Goal: Transaction & Acquisition: Purchase product/service

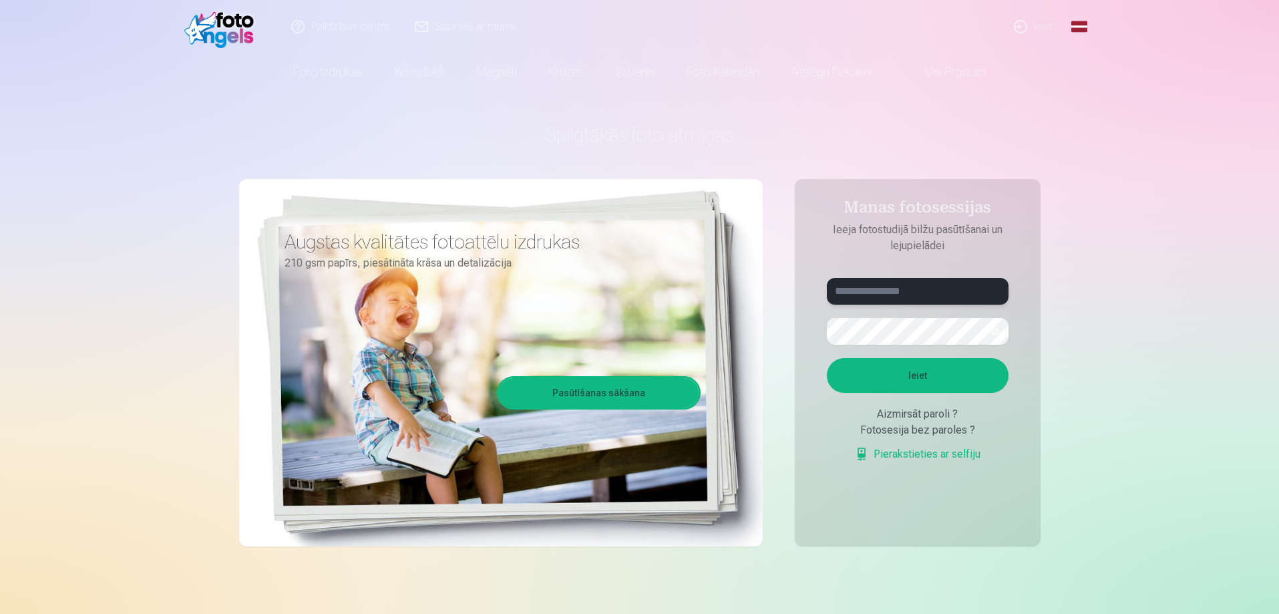
click at [888, 293] on input "text" at bounding box center [918, 291] width 182 height 27
type input "**********"
click at [997, 325] on button "button" at bounding box center [995, 331] width 25 height 25
click at [935, 383] on button "Ieiet" at bounding box center [918, 375] width 182 height 35
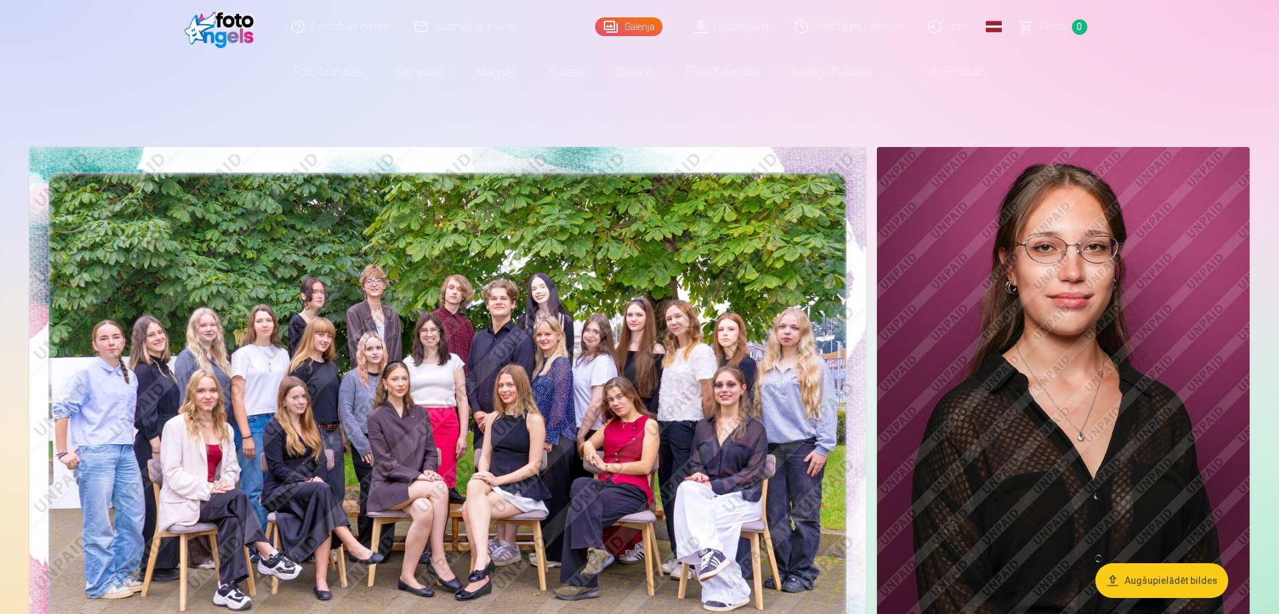
click at [432, 318] on img at bounding box center [447, 426] width 837 height 558
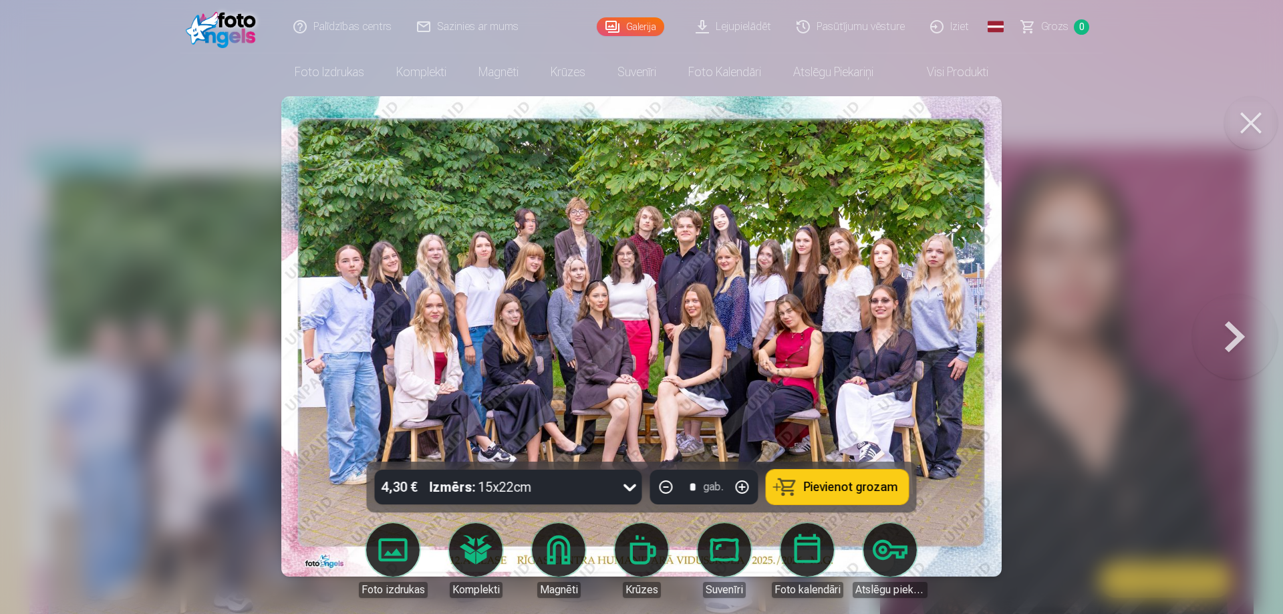
click at [824, 483] on span "Pievienot grozam" at bounding box center [851, 487] width 94 height 12
click at [1229, 339] on button at bounding box center [1235, 336] width 86 height 224
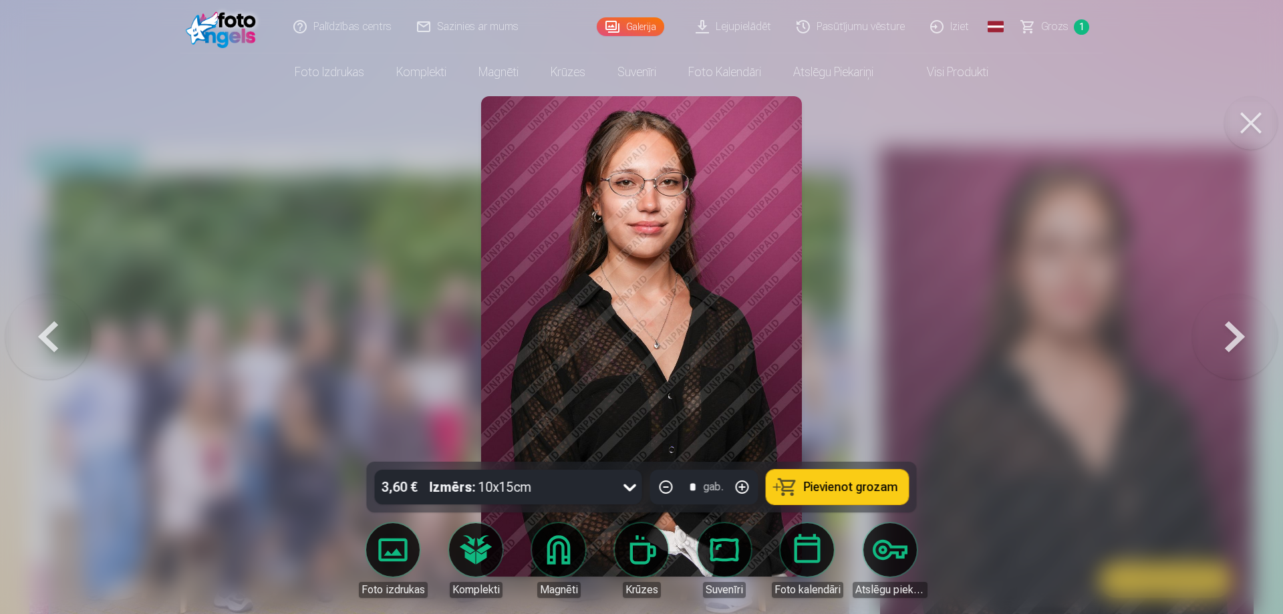
click at [1229, 339] on button at bounding box center [1235, 336] width 86 height 224
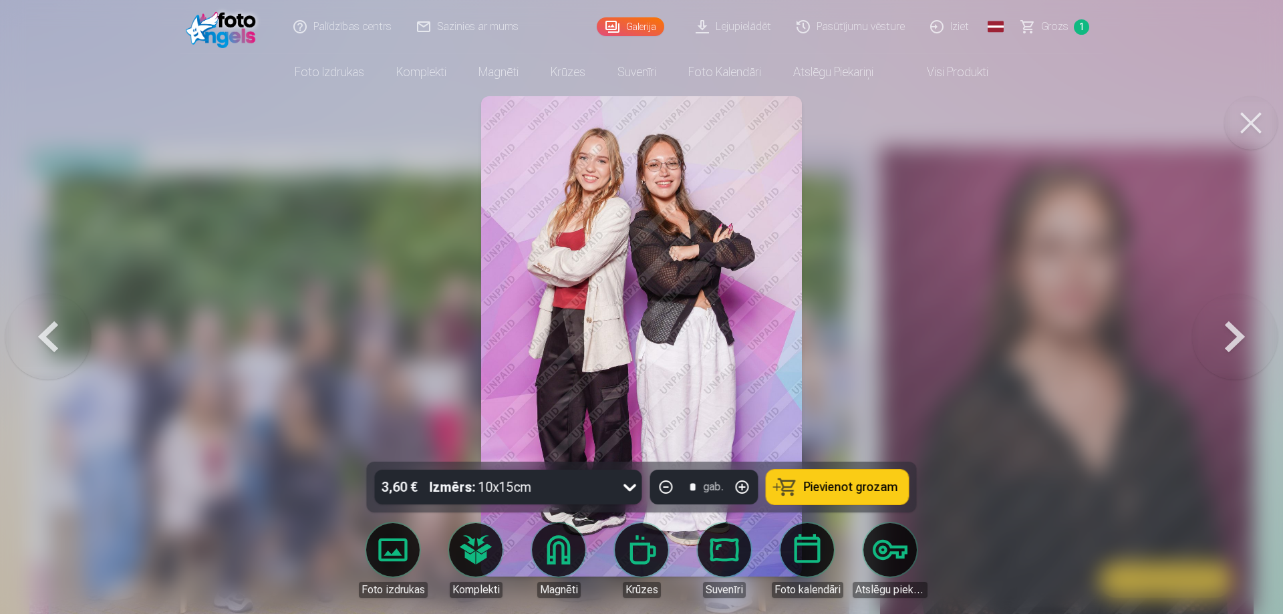
click at [1229, 339] on button at bounding box center [1235, 336] width 86 height 224
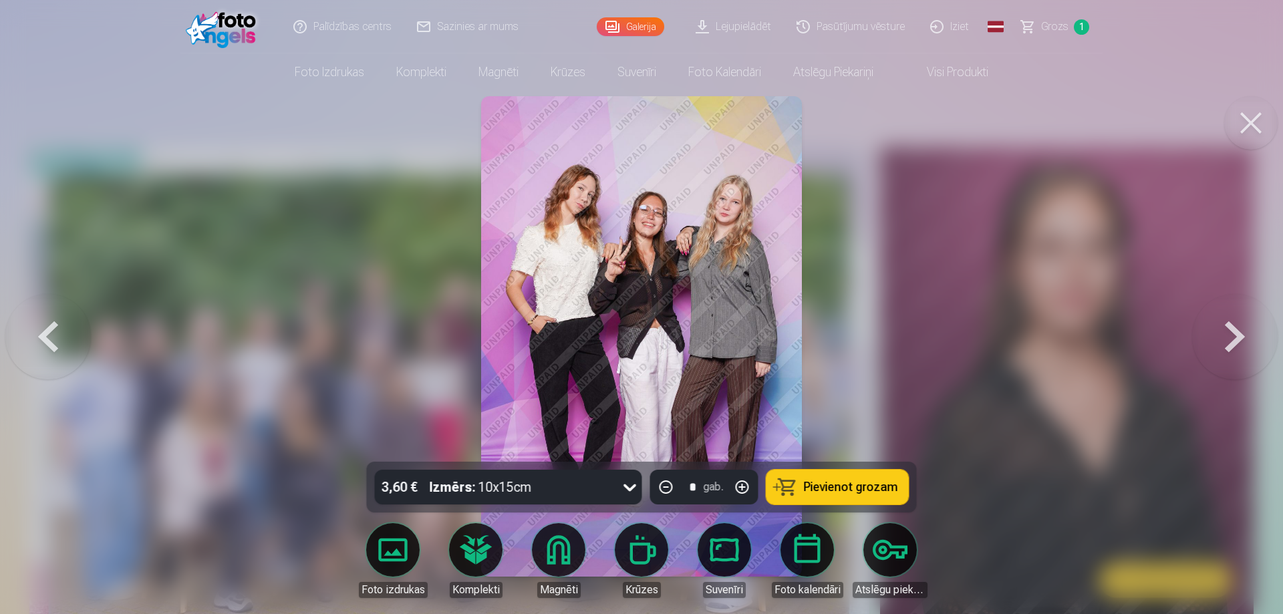
click at [857, 496] on button "Pievienot grozam" at bounding box center [837, 487] width 142 height 35
click at [1227, 337] on button at bounding box center [1235, 336] width 86 height 224
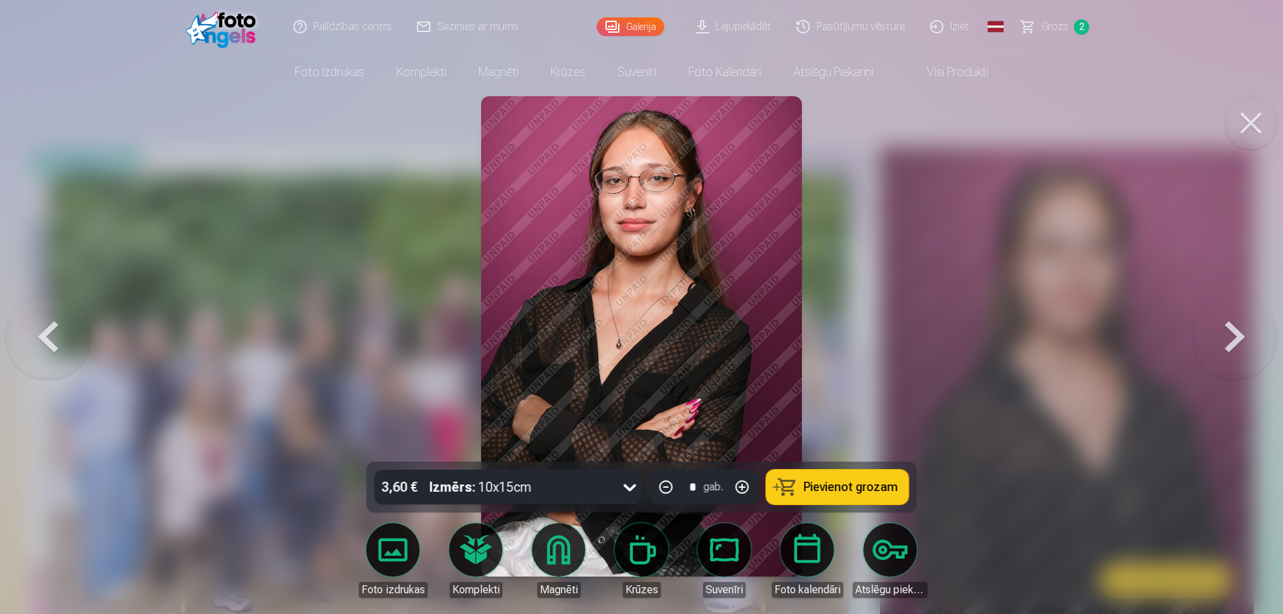
click at [1227, 337] on button at bounding box center [1235, 336] width 86 height 224
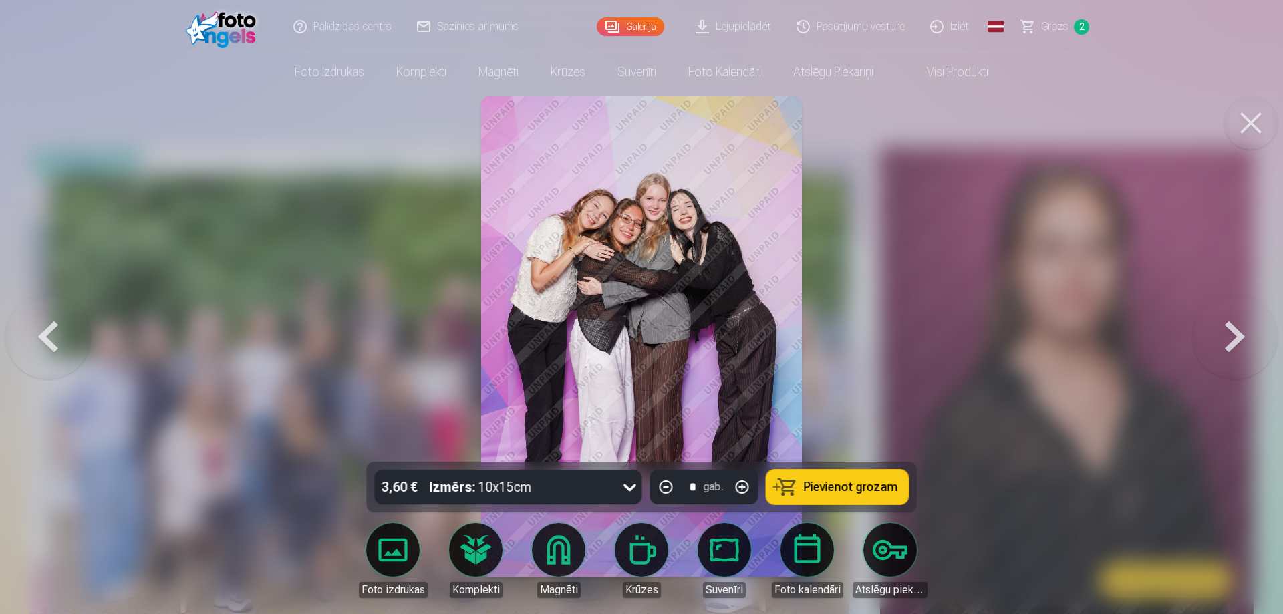
click at [822, 492] on span "Pievienot grozam" at bounding box center [851, 487] width 94 height 12
click at [1233, 335] on button at bounding box center [1235, 336] width 86 height 224
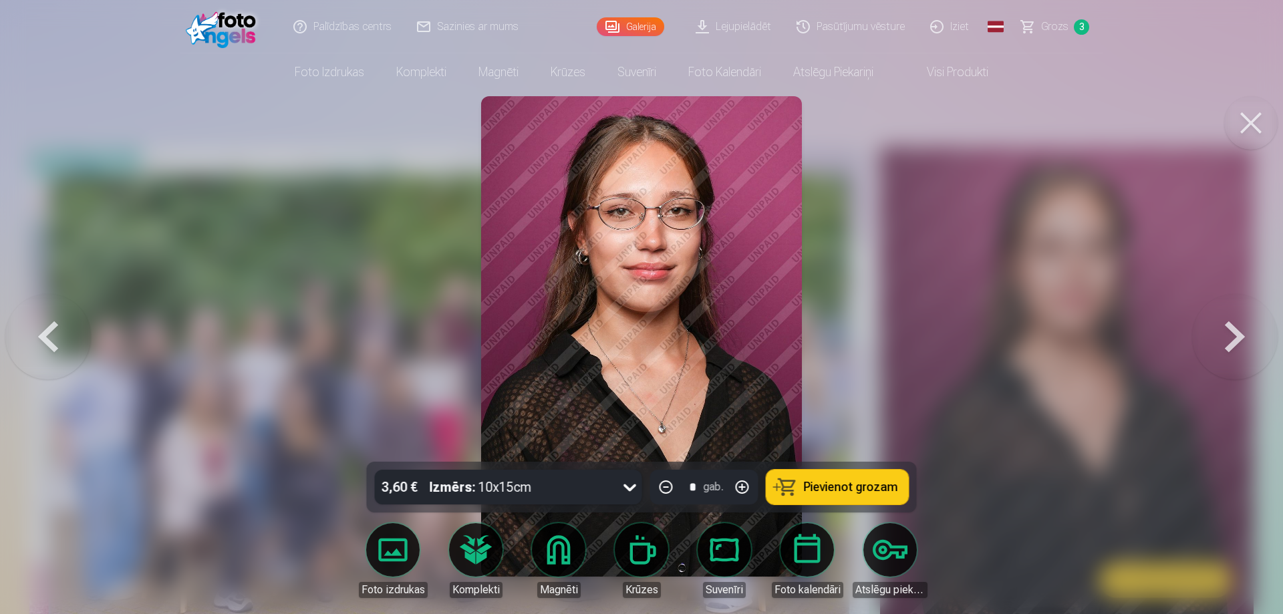
click at [743, 484] on button "button" at bounding box center [742, 487] width 32 height 32
click at [832, 484] on span "Pievienot grozam" at bounding box center [851, 487] width 94 height 12
type input "*"
click at [1216, 330] on button at bounding box center [1235, 336] width 86 height 224
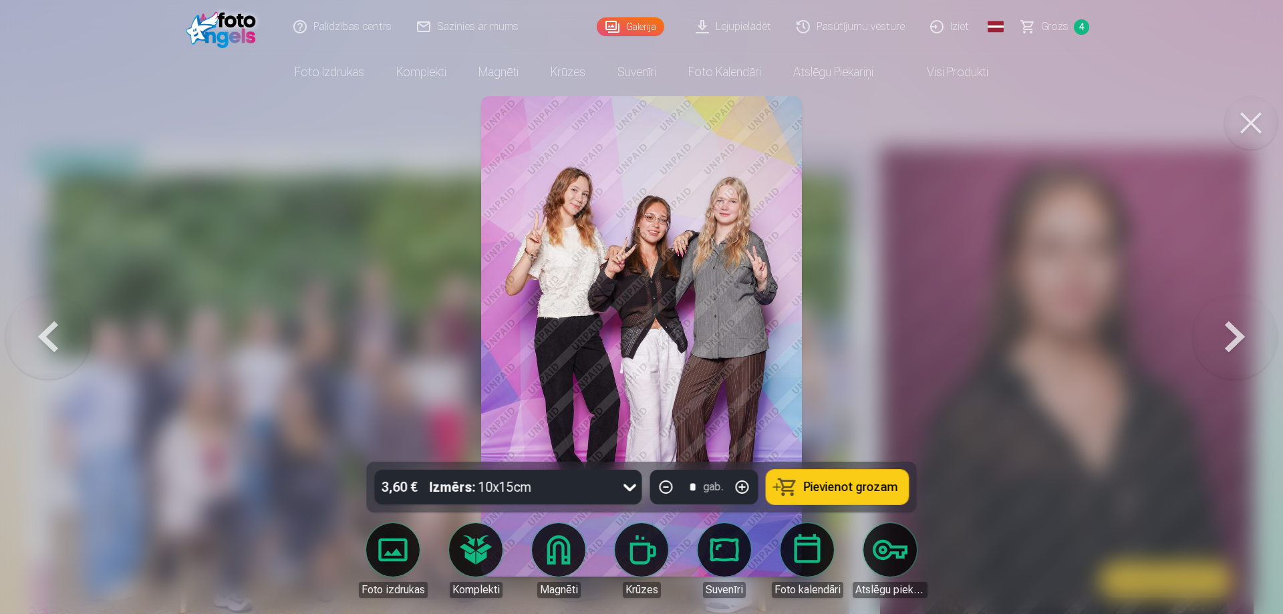
click at [1216, 331] on button at bounding box center [1235, 336] width 86 height 224
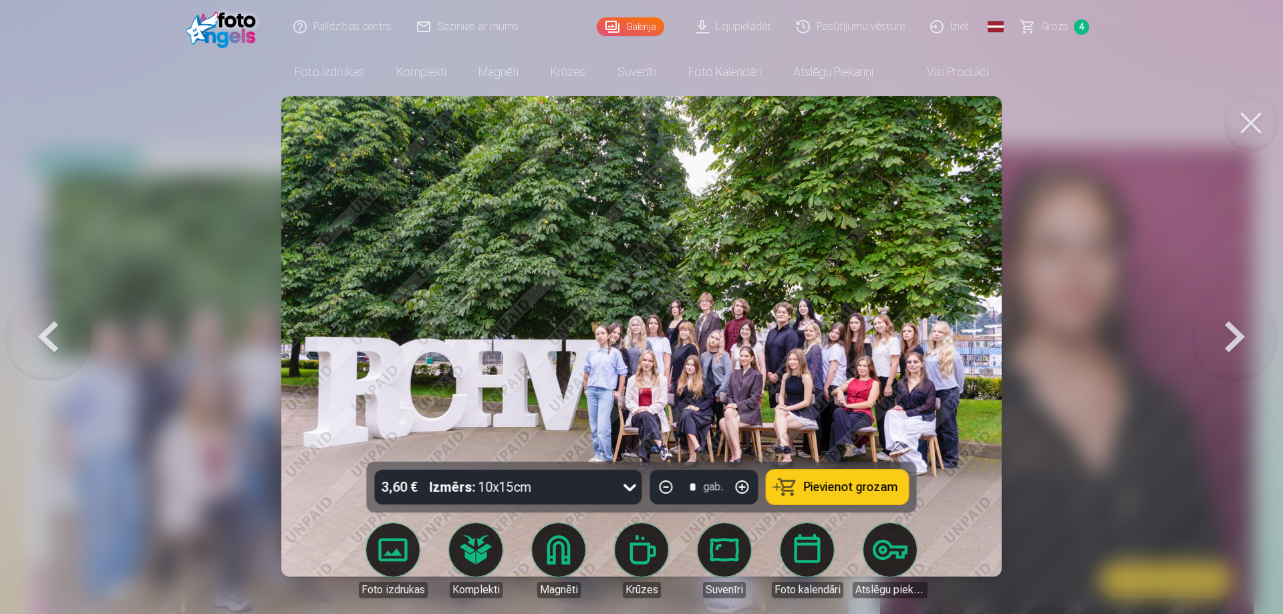
click at [1216, 331] on button at bounding box center [1235, 336] width 86 height 224
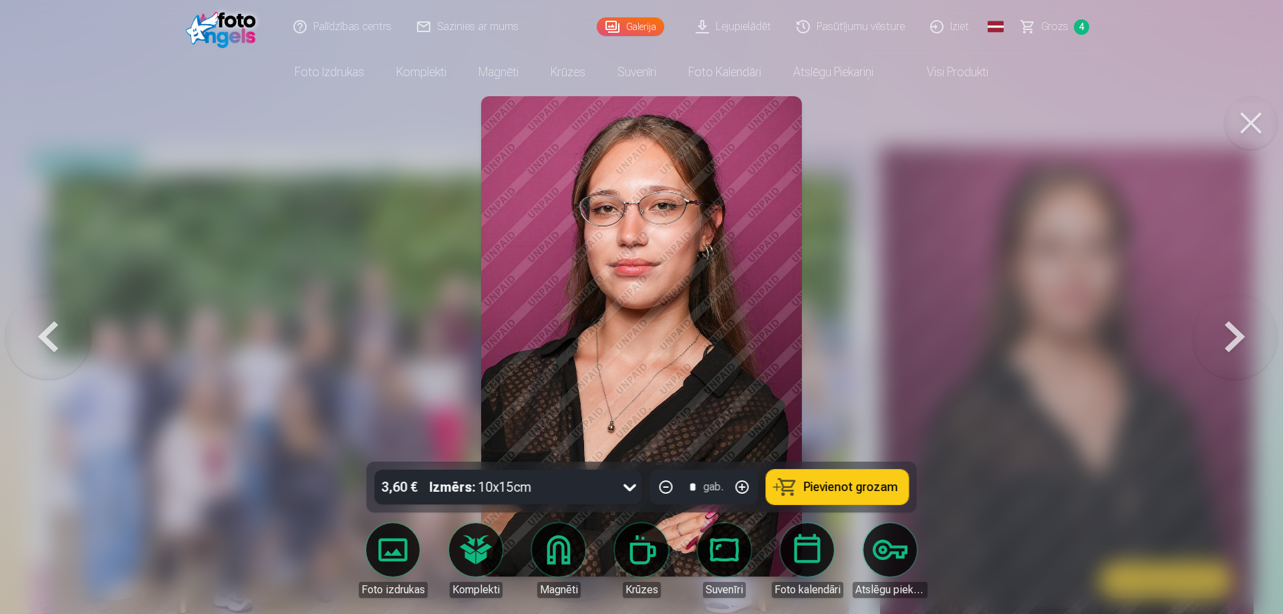
click at [1216, 331] on button at bounding box center [1235, 336] width 86 height 224
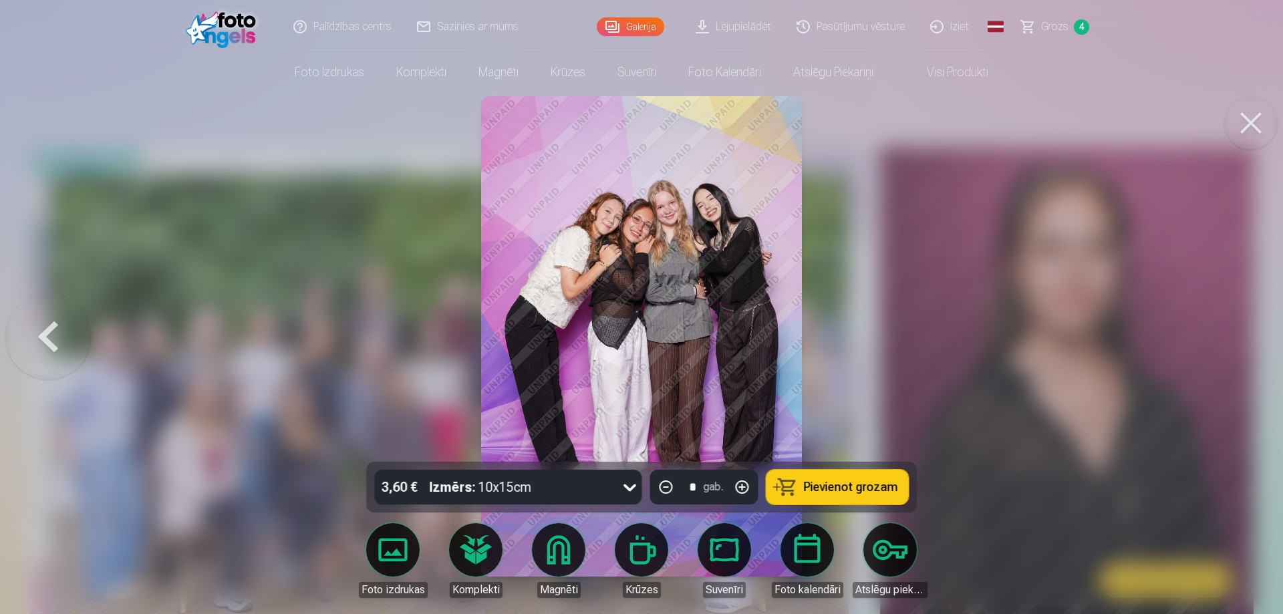
click at [1250, 130] on button at bounding box center [1250, 122] width 53 height 53
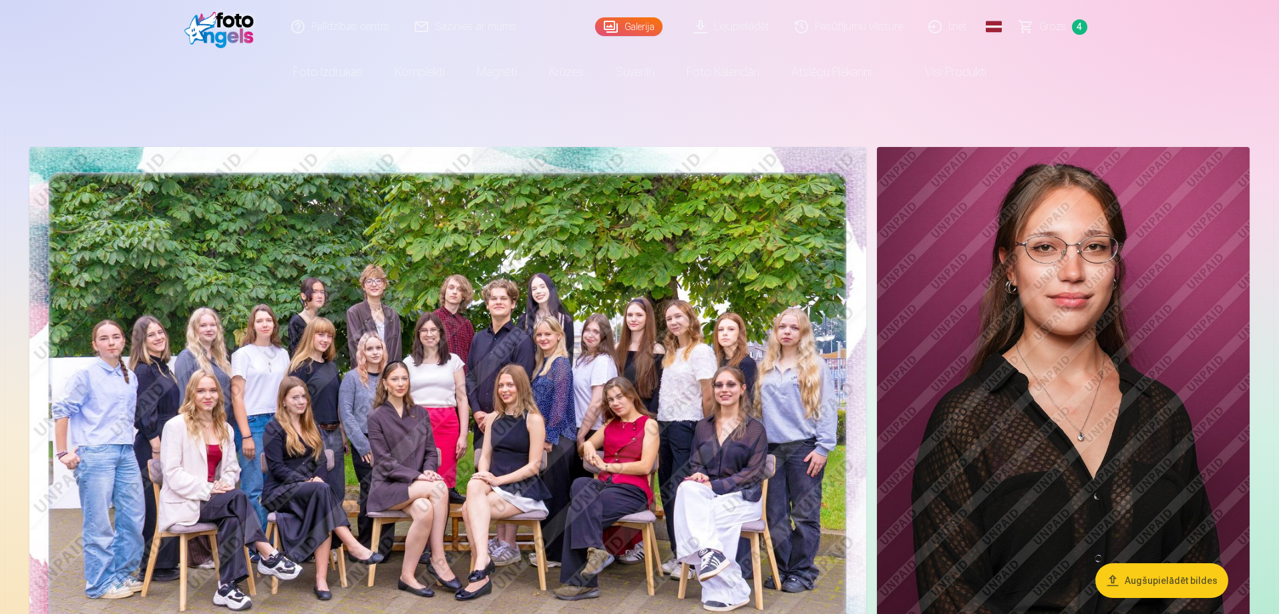
click at [1061, 24] on span "Grozs" at bounding box center [1052, 27] width 27 height 16
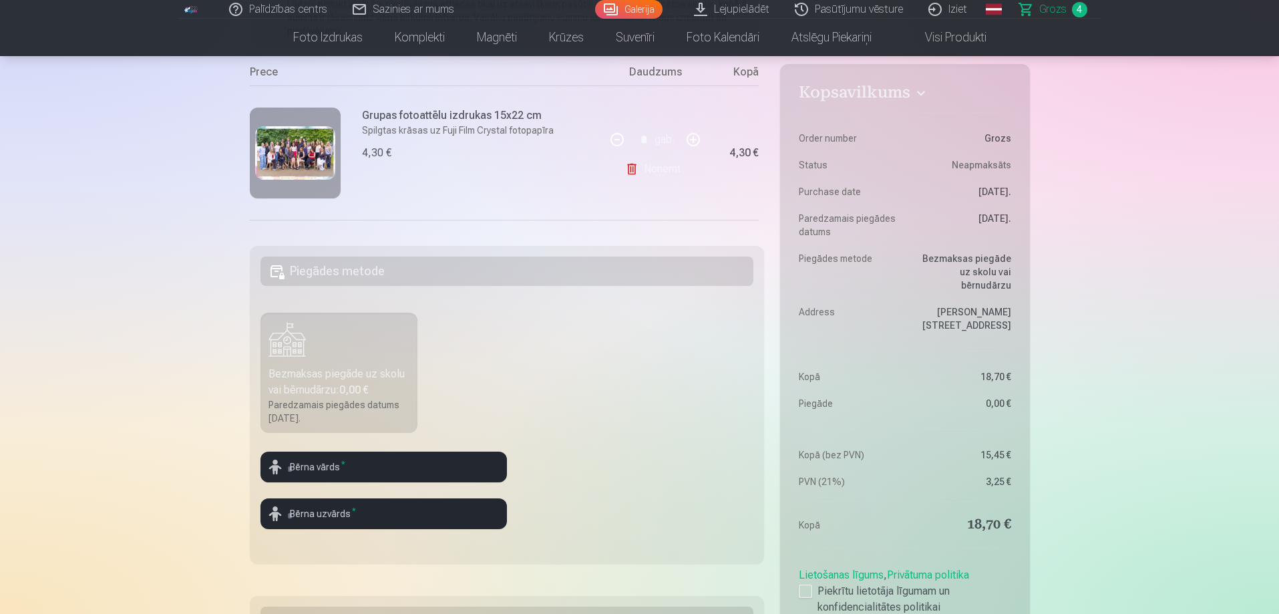
scroll to position [267, 0]
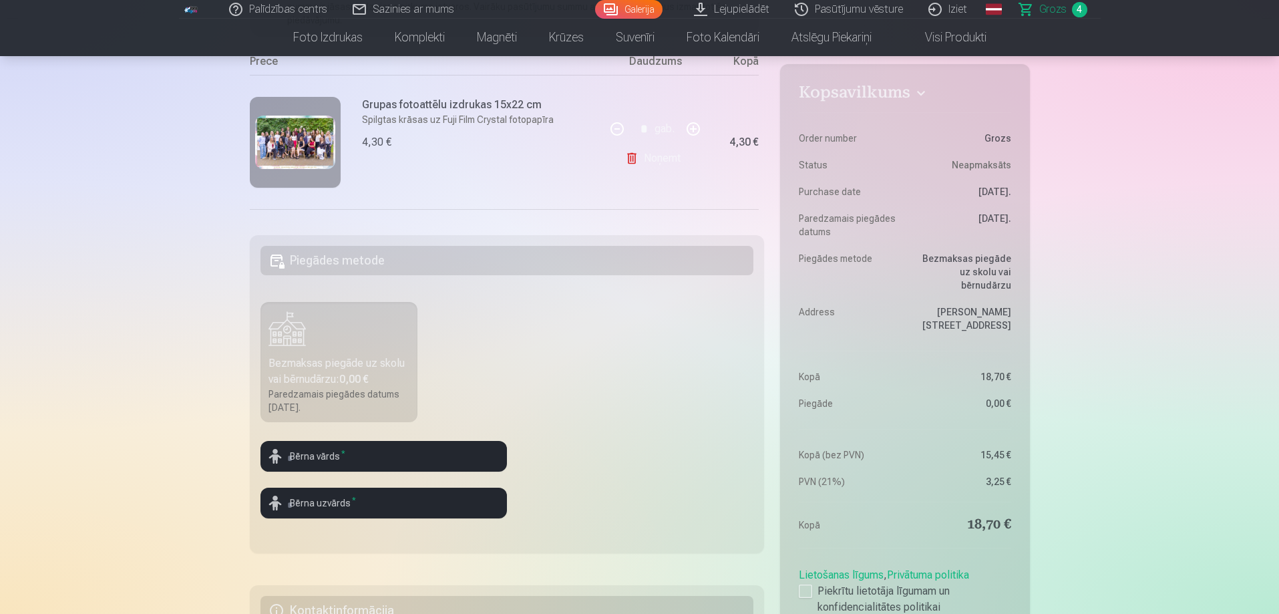
click at [494, 157] on div "Grupas fotoattēlu izdrukas 15x22 cm Spilgtas krāsas uz Fuji Film Crystal fotopa…" at bounding box center [428, 142] width 356 height 134
click at [481, 114] on p "Spilgtas krāsas uz Fuji Film Crystal fotopapīra" at bounding box center [458, 119] width 192 height 13
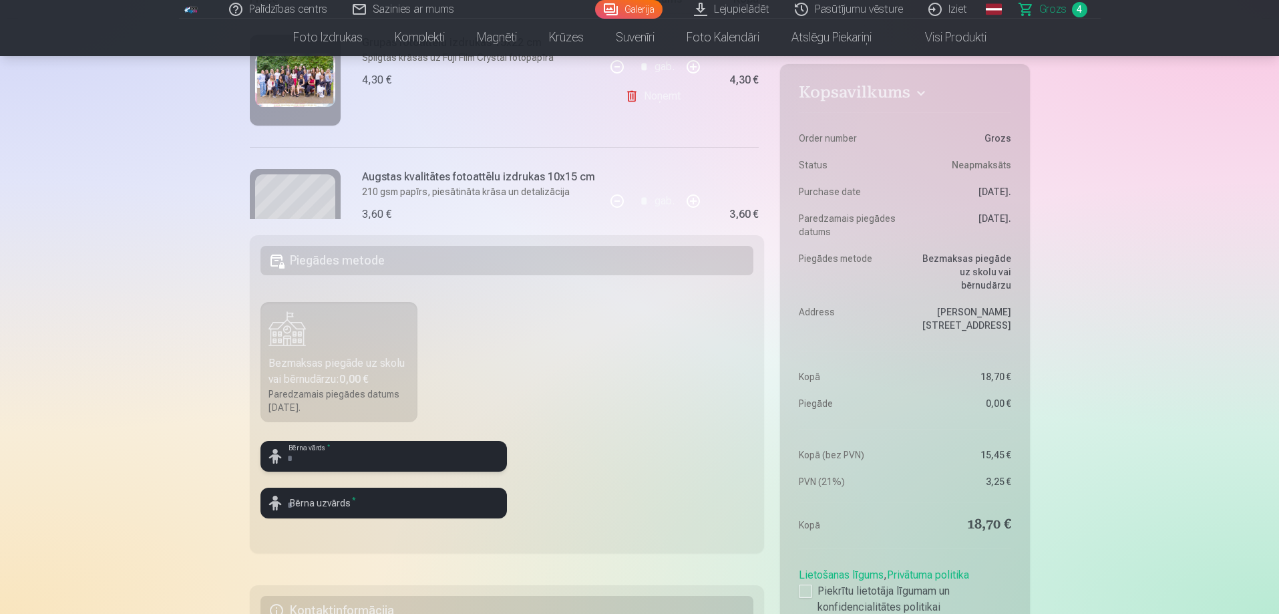
click at [319, 450] on input "text" at bounding box center [384, 456] width 246 height 31
type input "*"
type input "****"
click at [307, 510] on input "text" at bounding box center [384, 503] width 246 height 31
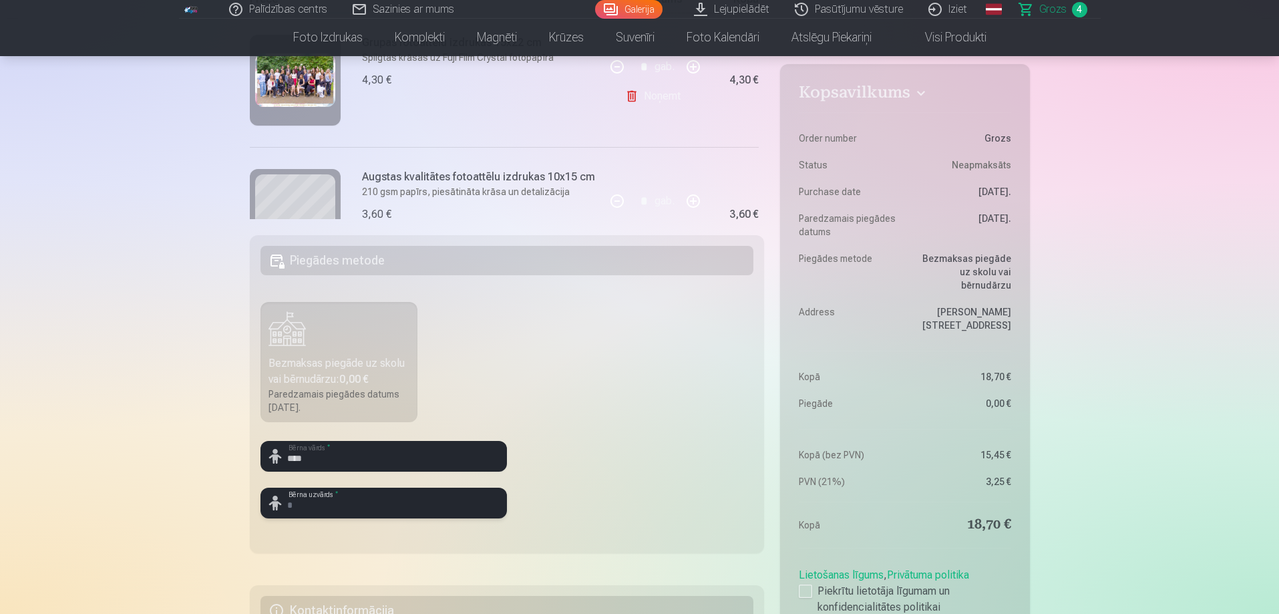
type input "******"
click at [615, 444] on fieldset "Piegādes metode Bezmaksas piegāde uz skolu vai bērnudārzu : 0,00 € Paredzamais …" at bounding box center [507, 394] width 515 height 318
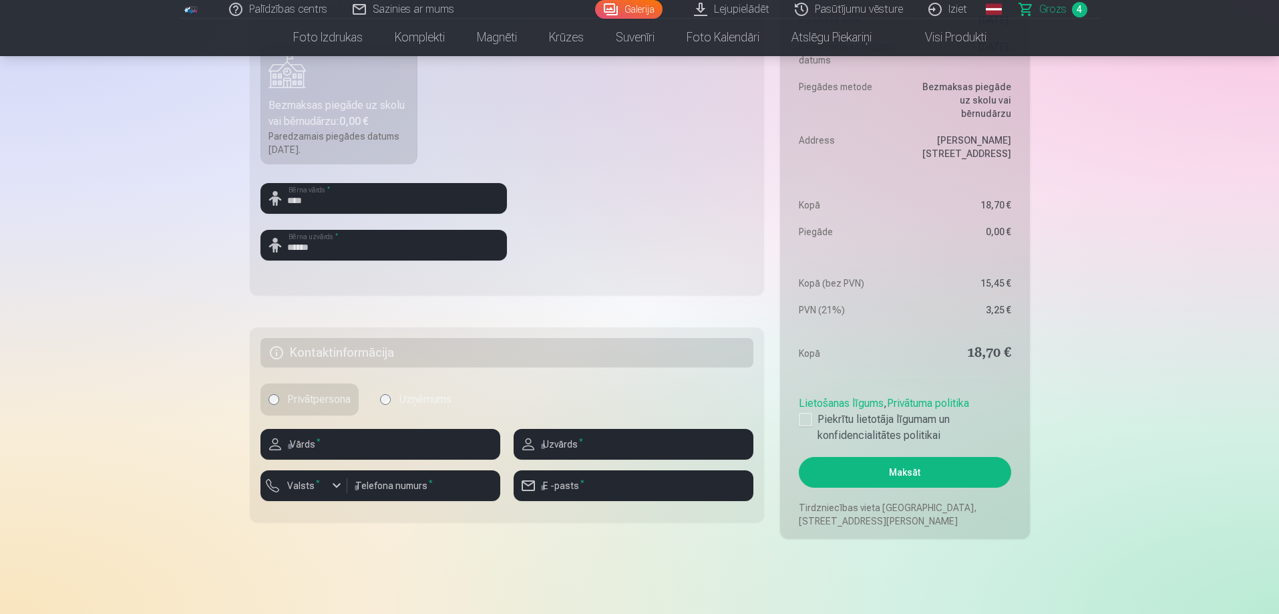
scroll to position [534, 0]
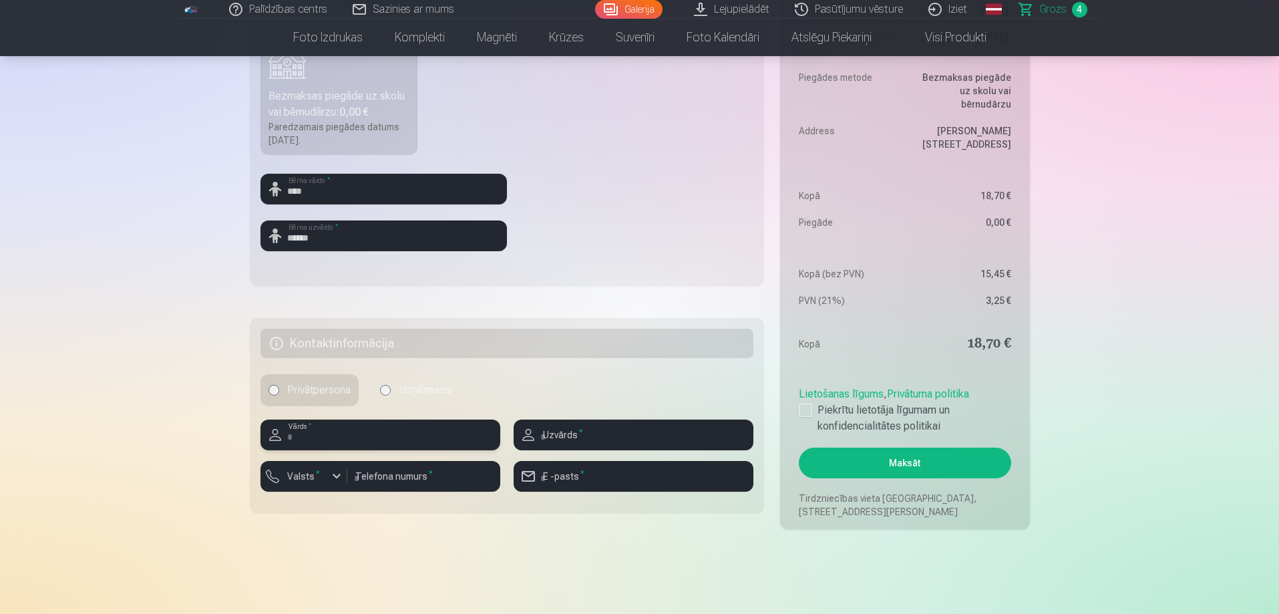
click at [342, 438] on input "text" at bounding box center [381, 434] width 240 height 31
type input "******"
type input "********"
type input "**********"
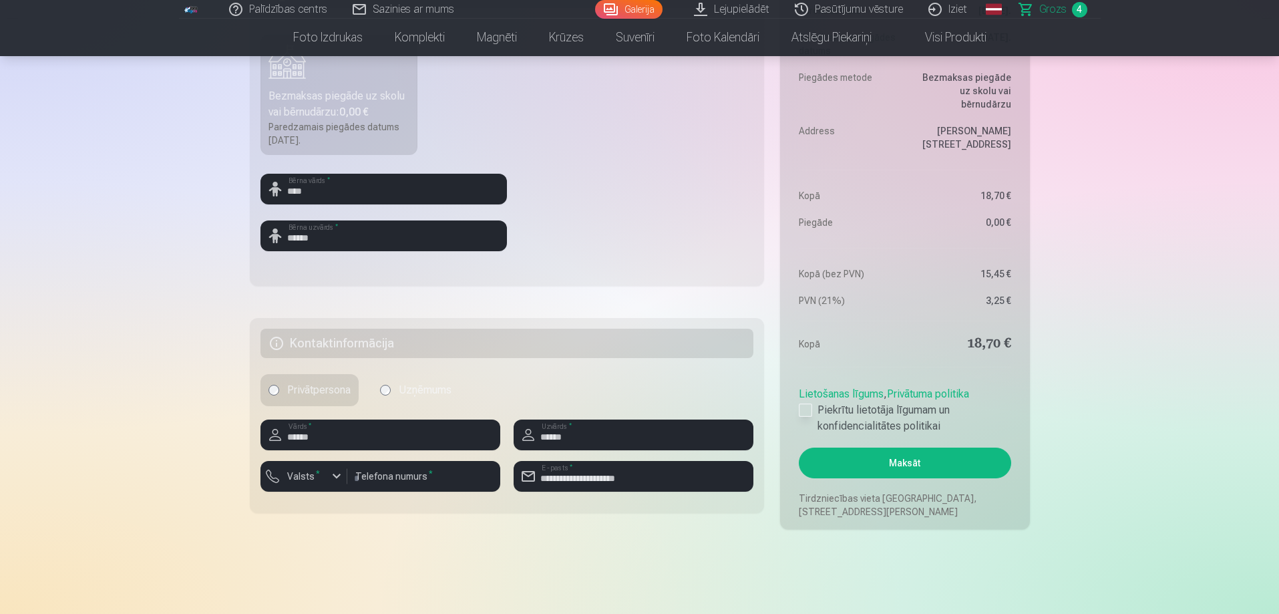
click at [803, 413] on div at bounding box center [805, 409] width 13 height 13
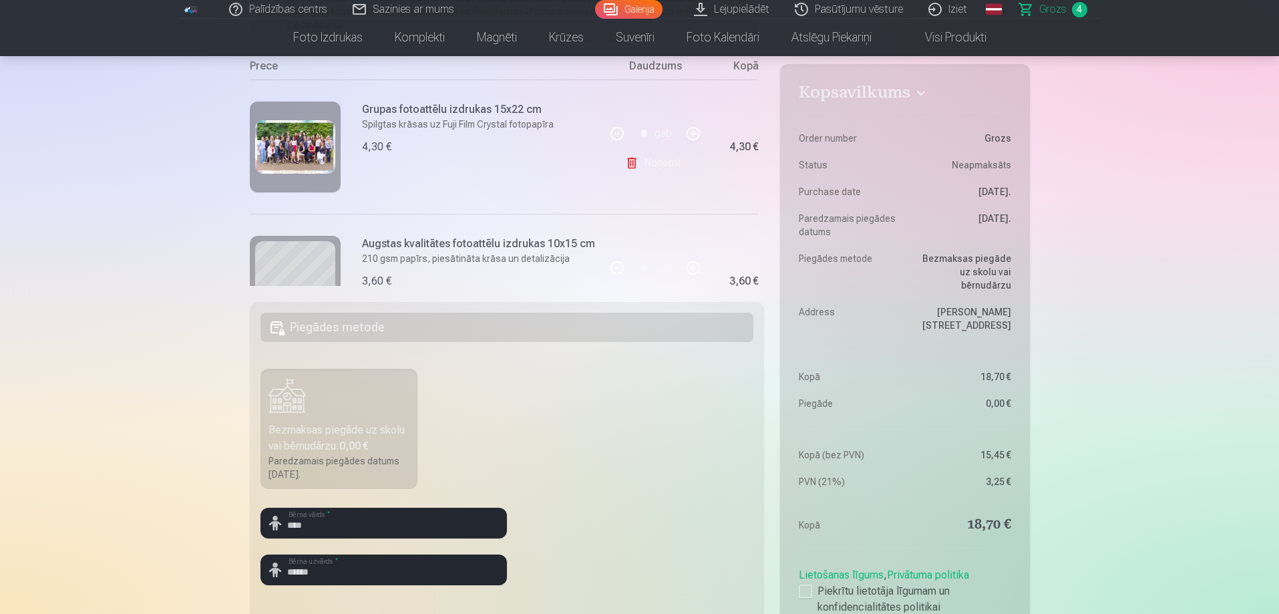
scroll to position [468, 0]
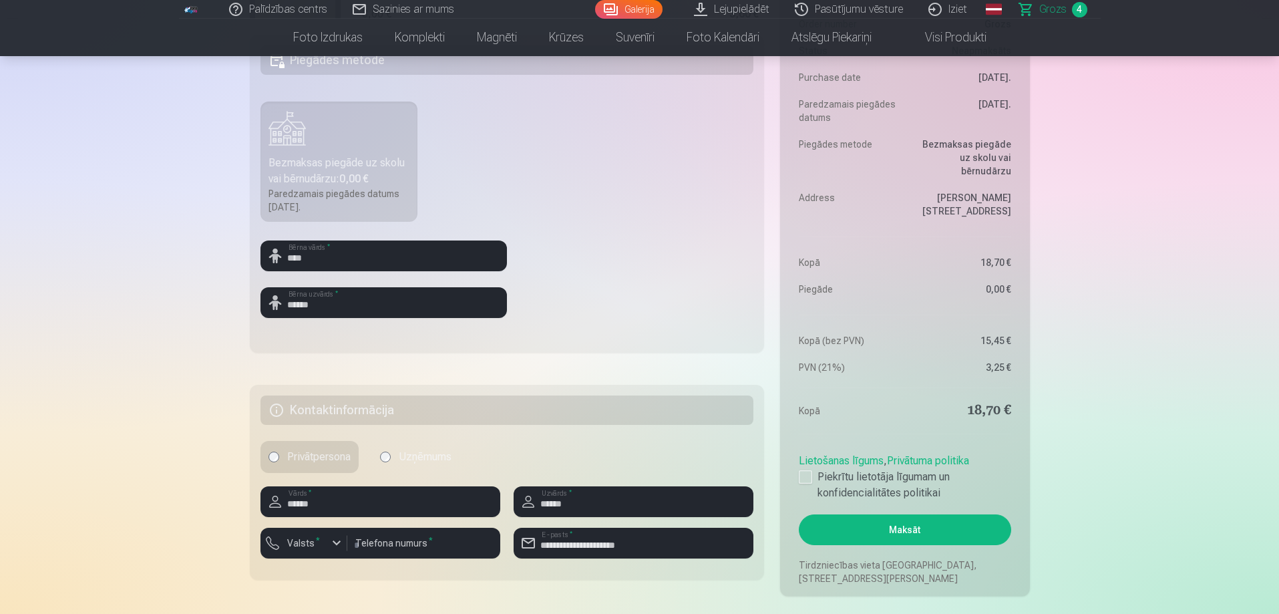
click at [910, 528] on button "Maksāt" at bounding box center [905, 529] width 212 height 31
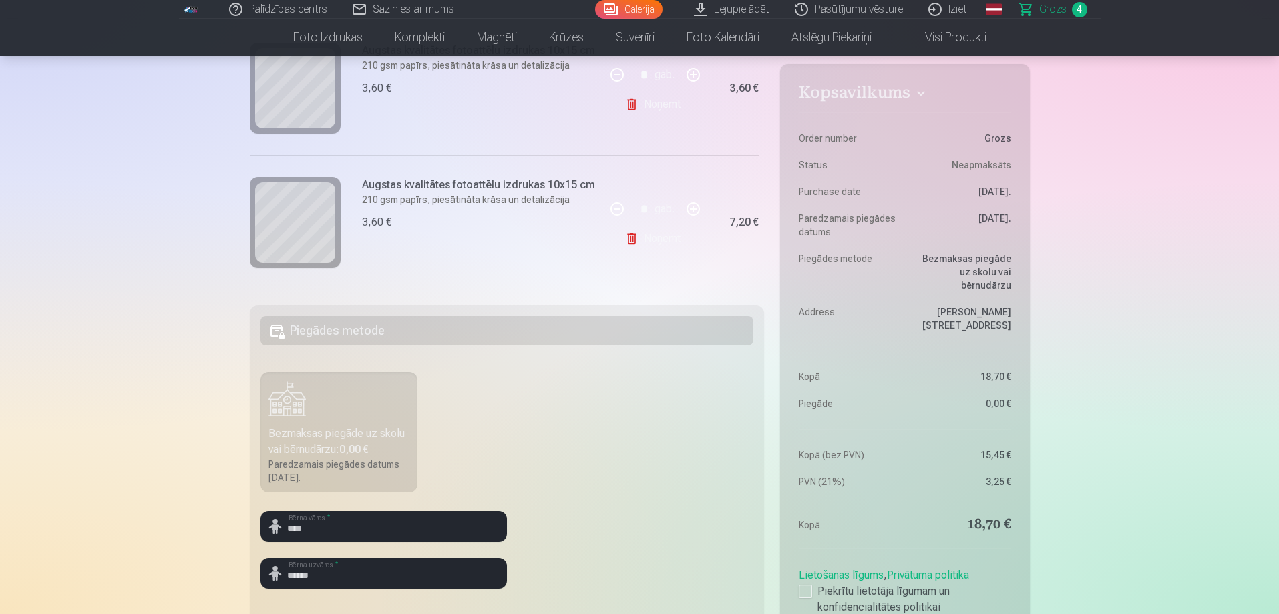
scroll to position [267, 0]
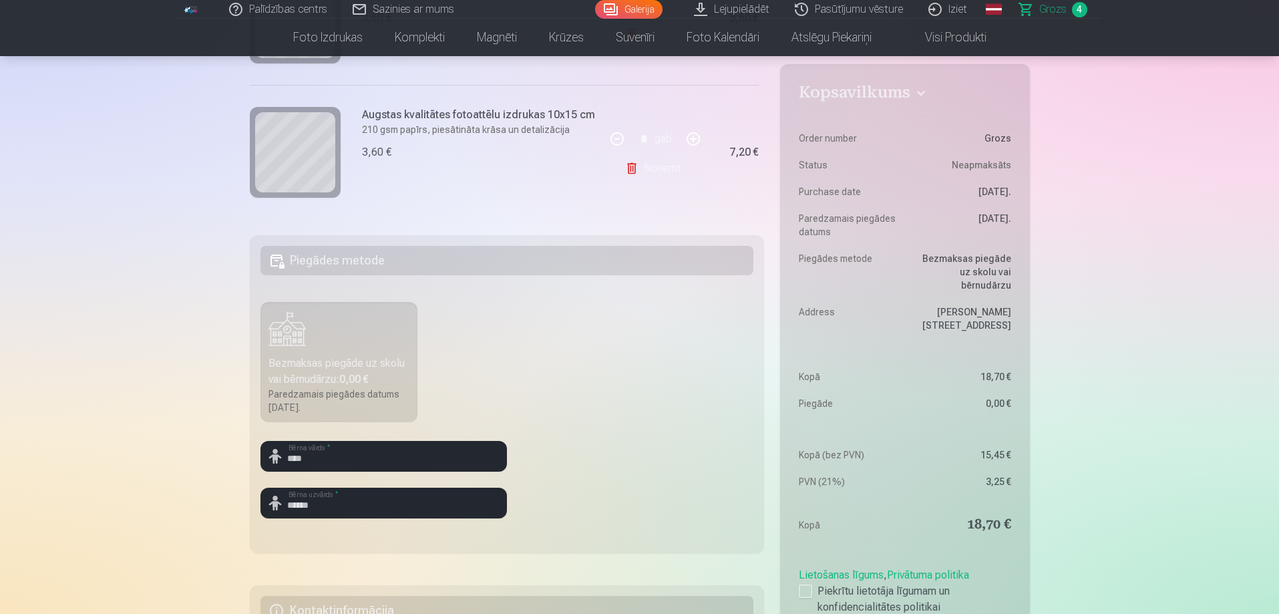
click at [287, 363] on div "Bezmaksas piegāde uz skolu vai bērnudārzu : 0,00 €" at bounding box center [340, 371] width 142 height 32
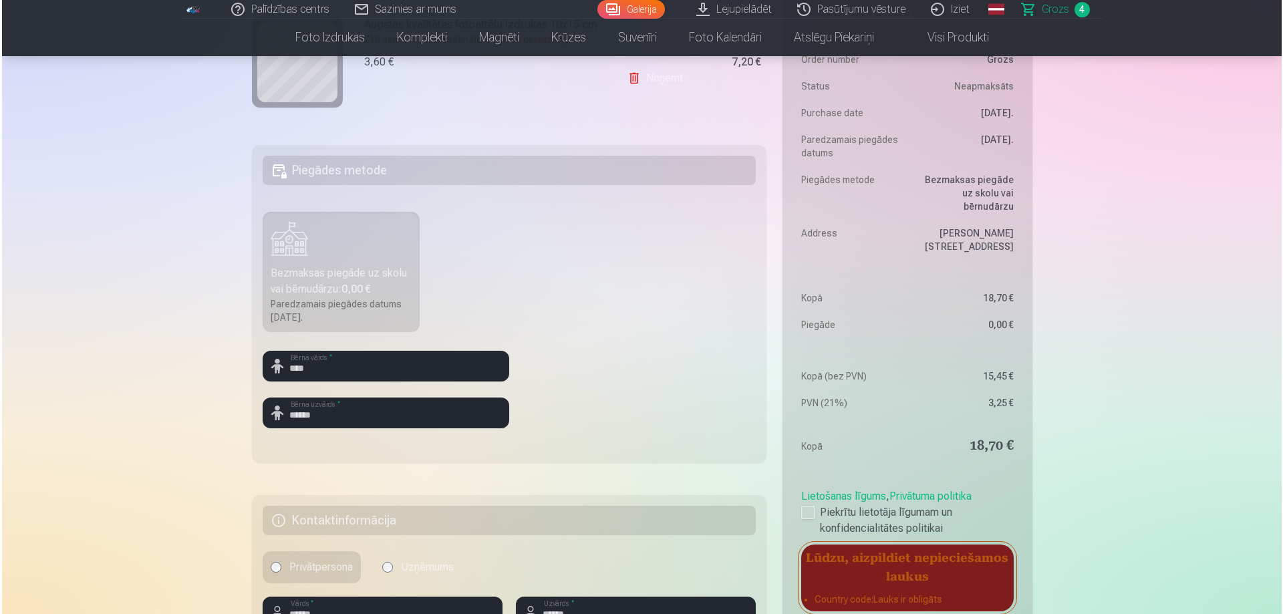
scroll to position [534, 0]
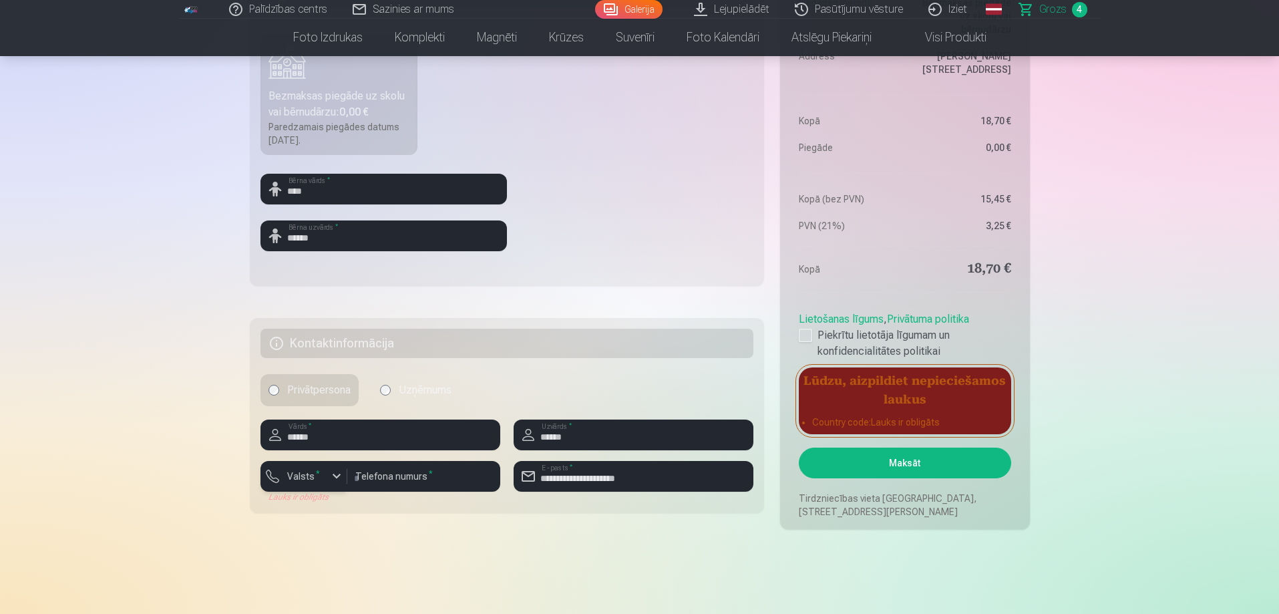
click at [304, 476] on label "Valsts *" at bounding box center [303, 476] width 43 height 13
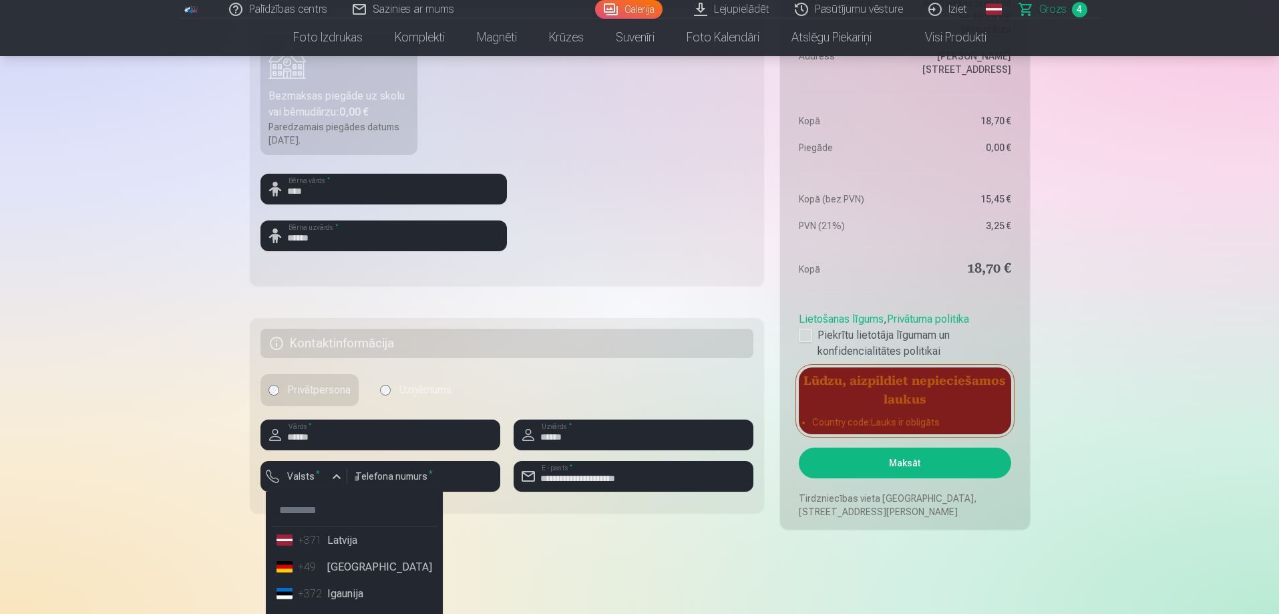
click at [339, 546] on li "+371 Latvija" at bounding box center [354, 540] width 166 height 27
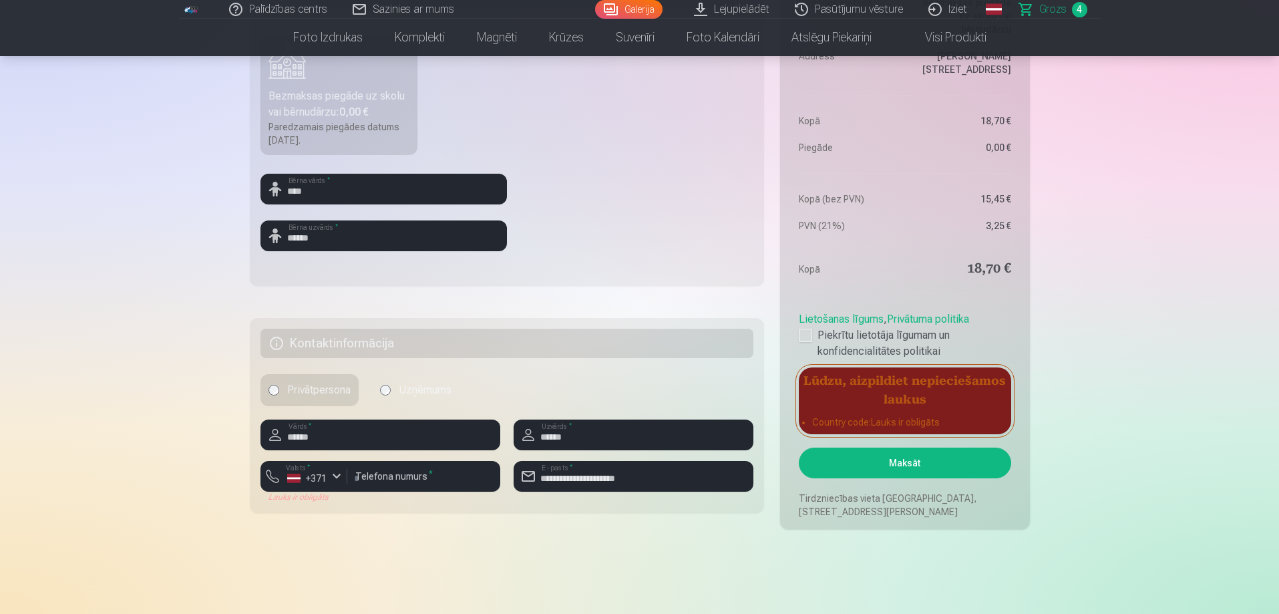
click at [919, 471] on button "Maksāt" at bounding box center [905, 463] width 212 height 31
